Goal: Navigation & Orientation: Find specific page/section

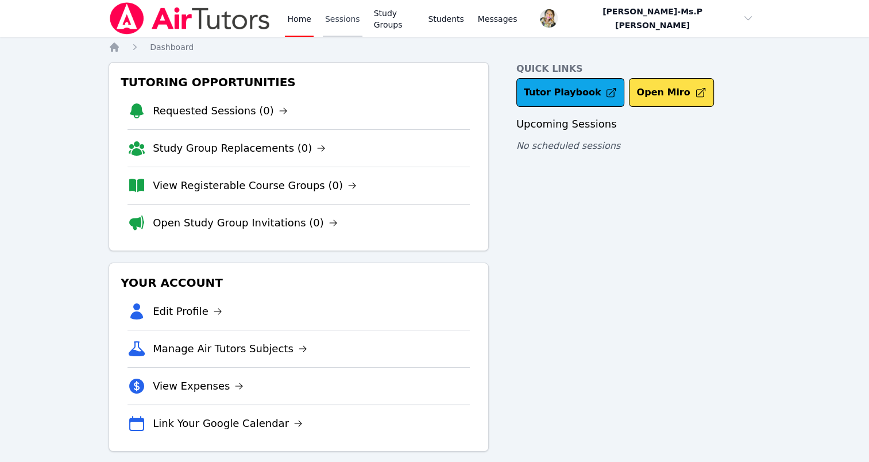
click at [335, 17] on link "Sessions" at bounding box center [343, 18] width 40 height 37
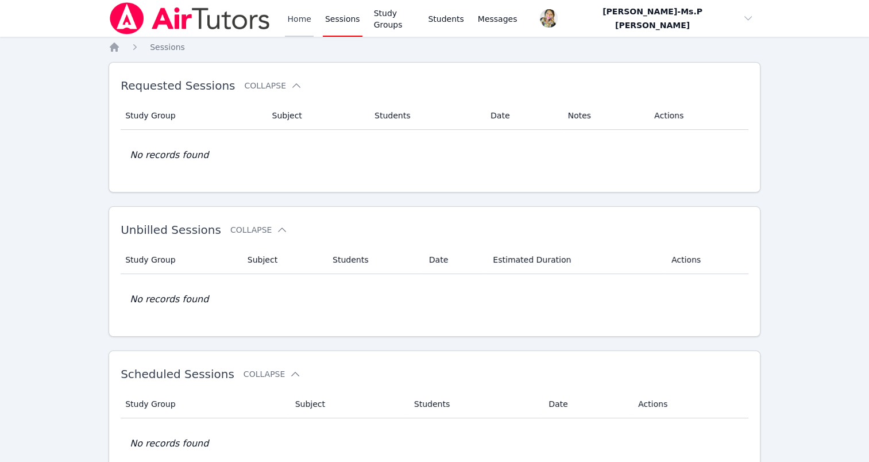
click at [294, 16] on link "Home" at bounding box center [299, 18] width 28 height 37
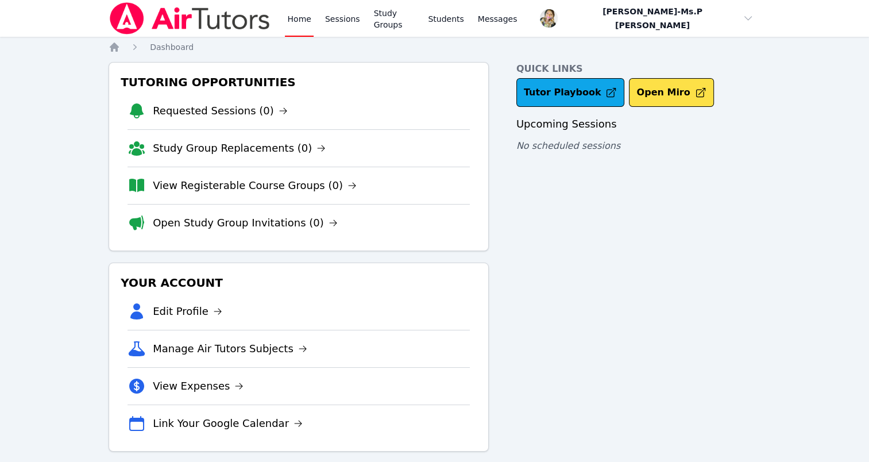
click at [212, 18] on img at bounding box center [190, 18] width 163 height 32
click at [349, 13] on link "Sessions" at bounding box center [343, 18] width 40 height 37
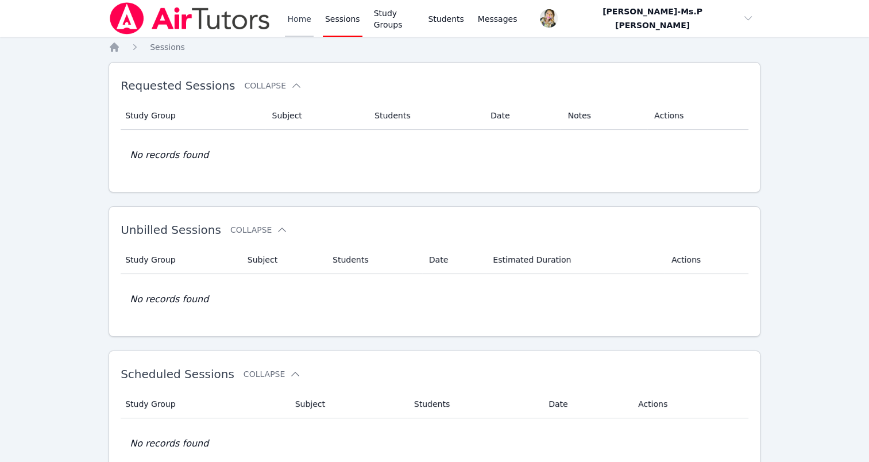
click at [288, 28] on link "Home" at bounding box center [299, 18] width 28 height 37
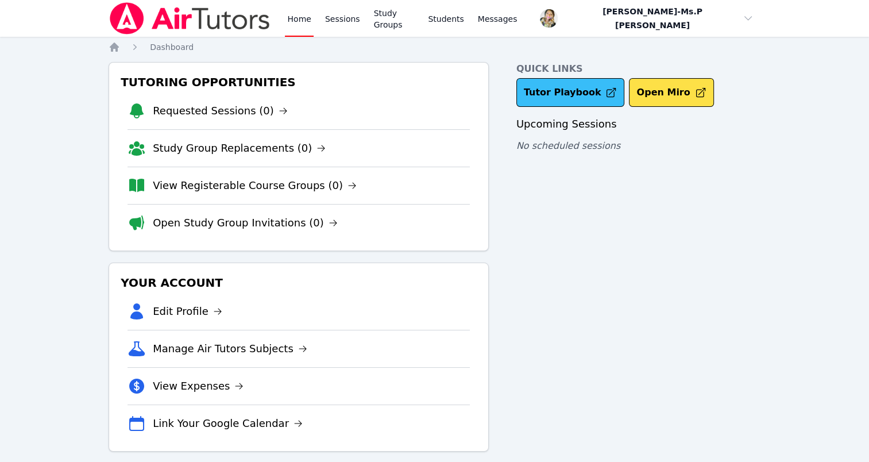
click at [573, 89] on link "Tutor Playbook" at bounding box center [570, 92] width 109 height 29
click at [348, 12] on link "Sessions" at bounding box center [343, 18] width 40 height 37
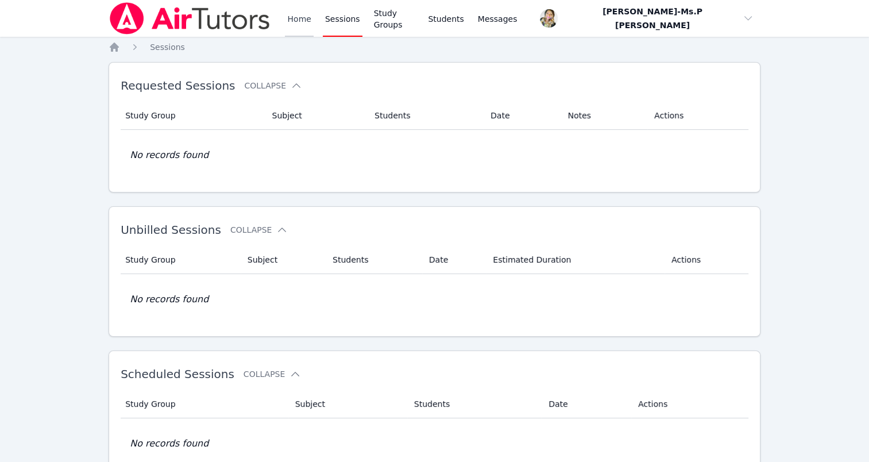
click at [293, 24] on link "Home" at bounding box center [299, 18] width 28 height 37
